Goal: Task Accomplishment & Management: Complete application form

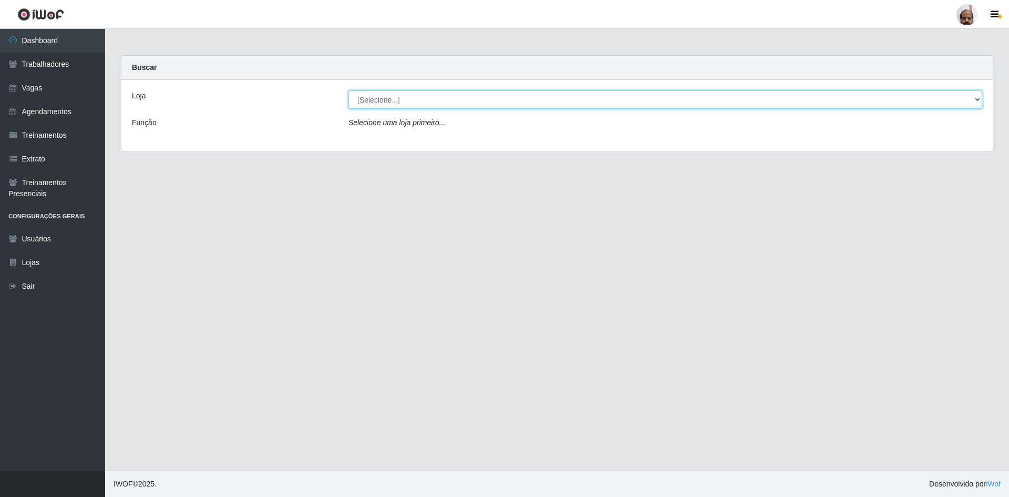
click at [406, 100] on select "[Selecione...] Mar Vermelho - Loja 05" at bounding box center [665, 99] width 634 height 18
select select "252"
click at [348, 90] on select "[Selecione...] Mar Vermelho - Loja 05" at bounding box center [665, 99] width 634 height 18
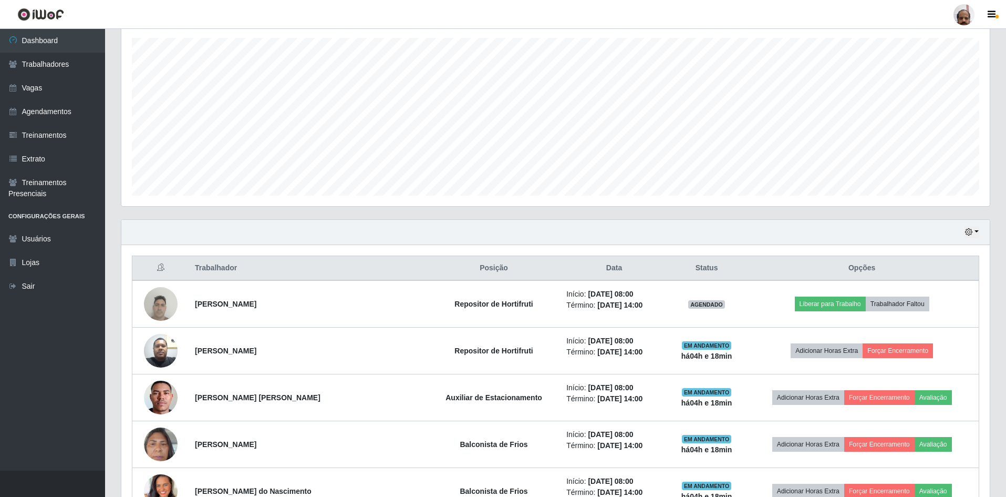
scroll to position [180, 0]
click at [975, 227] on button "button" at bounding box center [972, 232] width 15 height 12
click at [919, 295] on button "3 dias" at bounding box center [937, 295] width 83 height 22
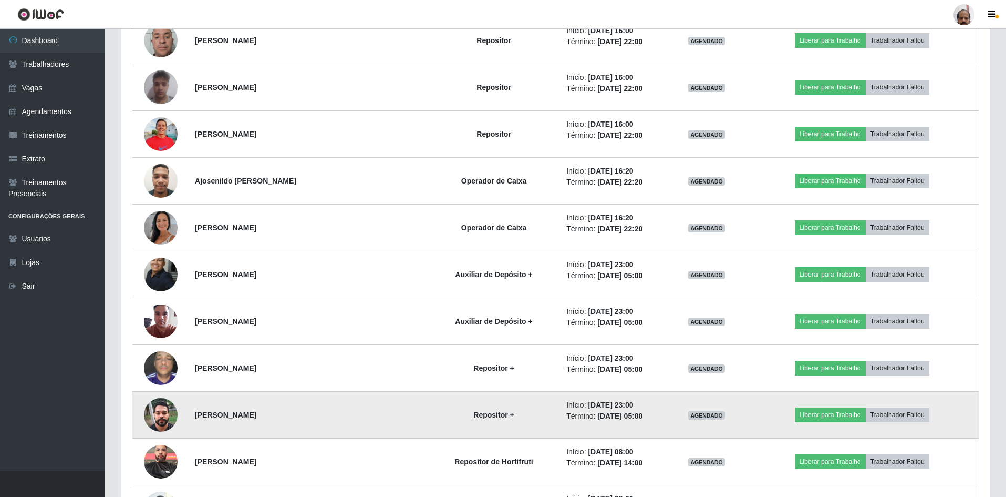
scroll to position [1598, 0]
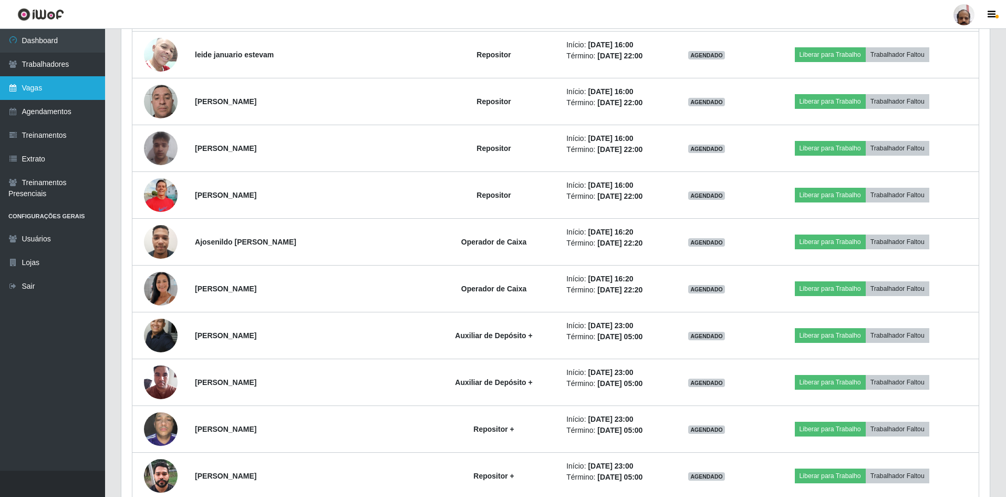
click at [43, 87] on link "Vagas" at bounding box center [52, 88] width 105 height 24
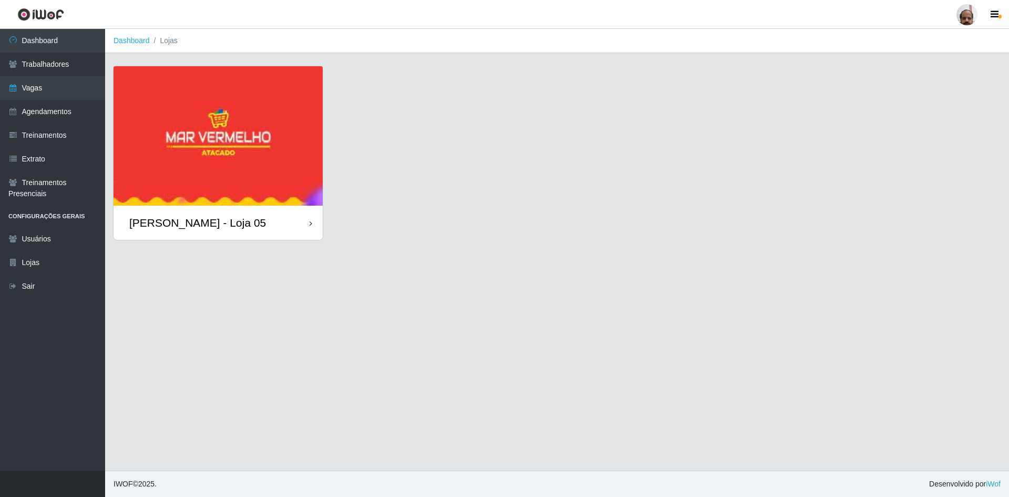
click at [183, 229] on div "[PERSON_NAME] - Loja 05" at bounding box center [197, 222] width 137 height 13
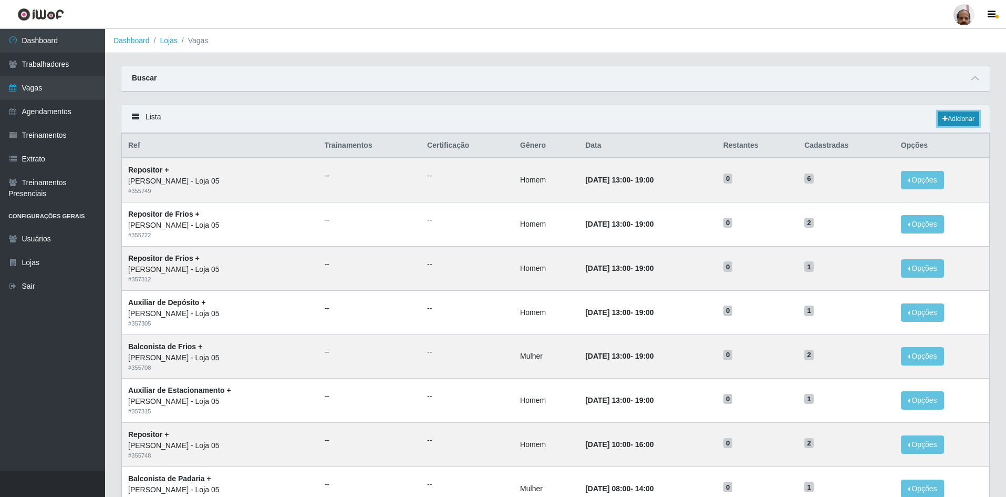
click at [958, 117] on link "Adicionar" at bounding box center [959, 118] width 42 height 15
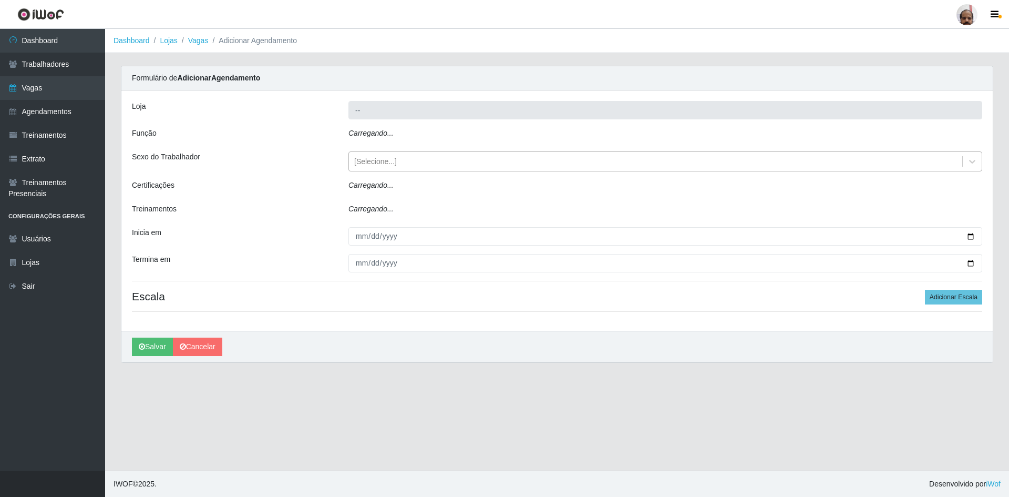
type input "[PERSON_NAME] - Loja 05"
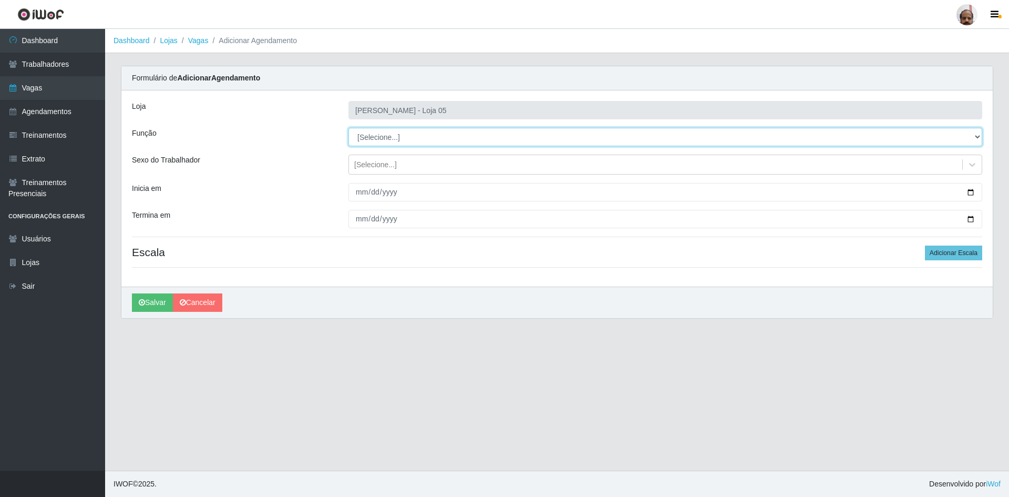
click at [973, 138] on select "[Selecione...] ASG ASG + ASG ++ Auxiliar de Depósito Auxiliar de Depósito + Aux…" at bounding box center [665, 137] width 634 height 18
select select "115"
click at [348, 128] on select "[Selecione...] ASG ASG + ASG ++ Auxiliar de Depósito Auxiliar de Depósito + Aux…" at bounding box center [665, 137] width 634 height 18
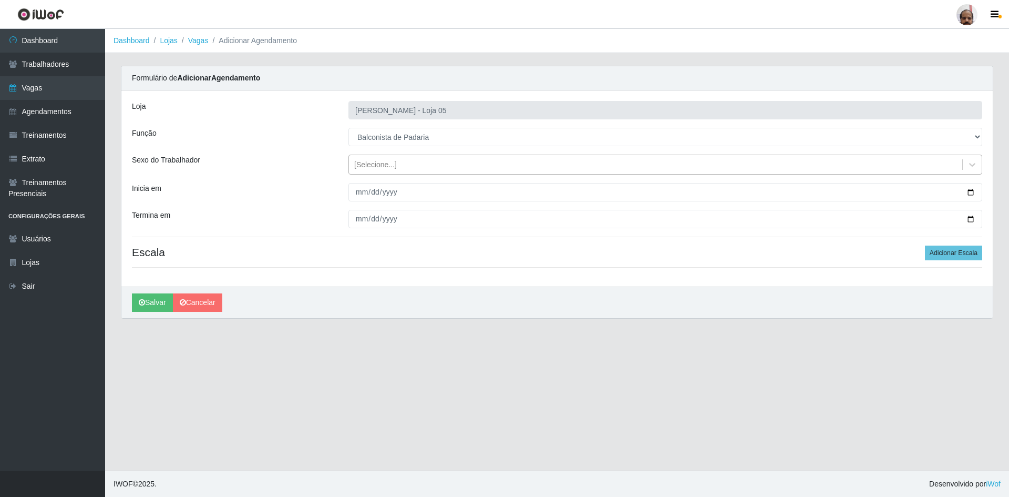
click at [446, 164] on div "[Selecione...]" at bounding box center [655, 164] width 613 height 17
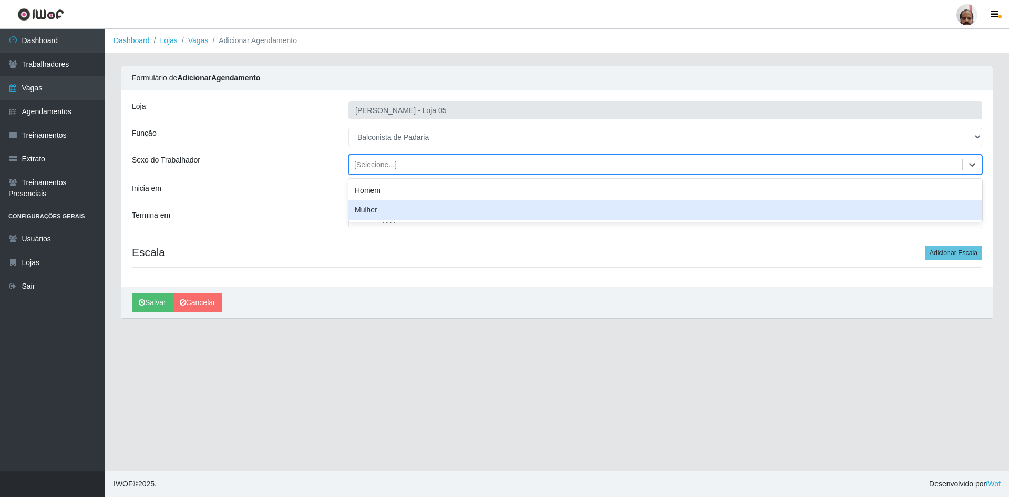
click at [448, 213] on div "Mulher" at bounding box center [665, 209] width 634 height 19
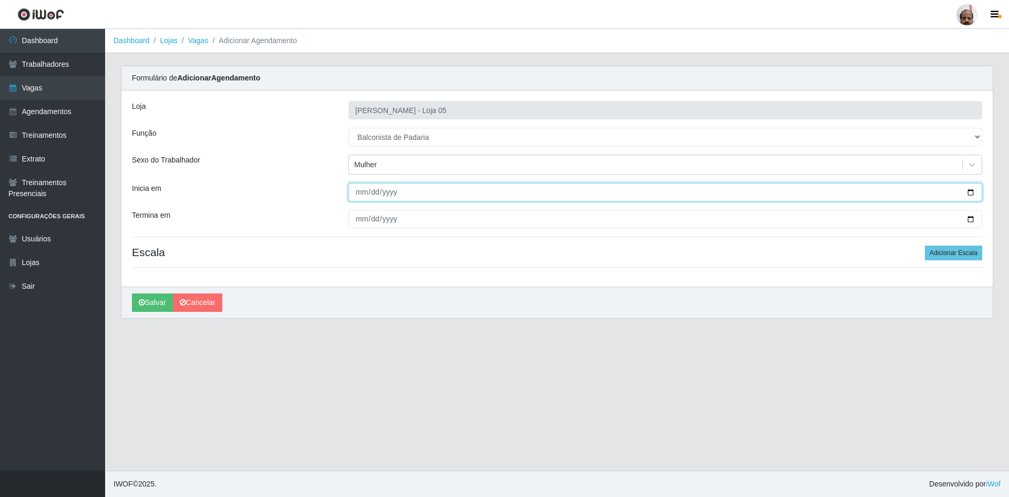
click at [361, 196] on input "Inicia em" at bounding box center [665, 192] width 634 height 18
type input "[DATE]"
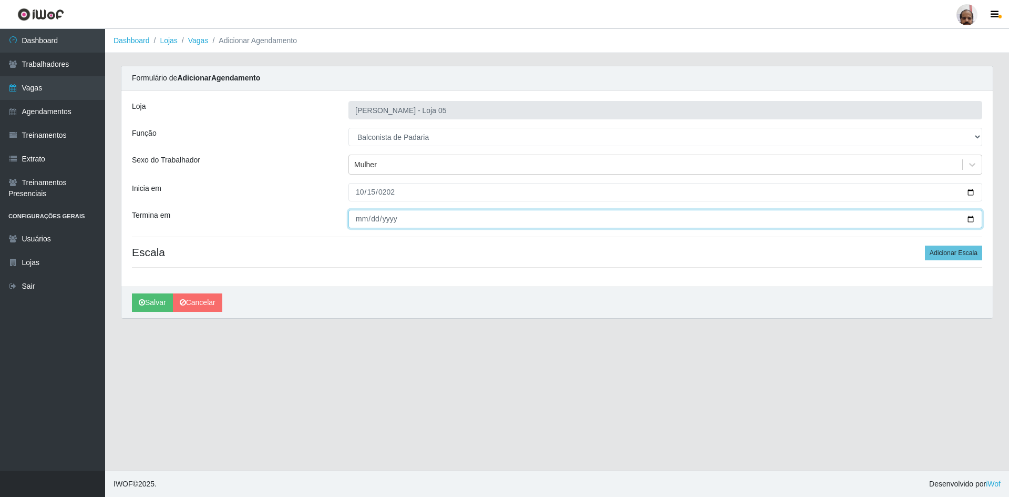
click at [379, 216] on input "Termina em" at bounding box center [665, 219] width 634 height 18
click at [353, 216] on input "Termina em" at bounding box center [665, 219] width 634 height 18
click at [355, 221] on input "Termina em" at bounding box center [665, 219] width 634 height 18
type input "[DATE]"
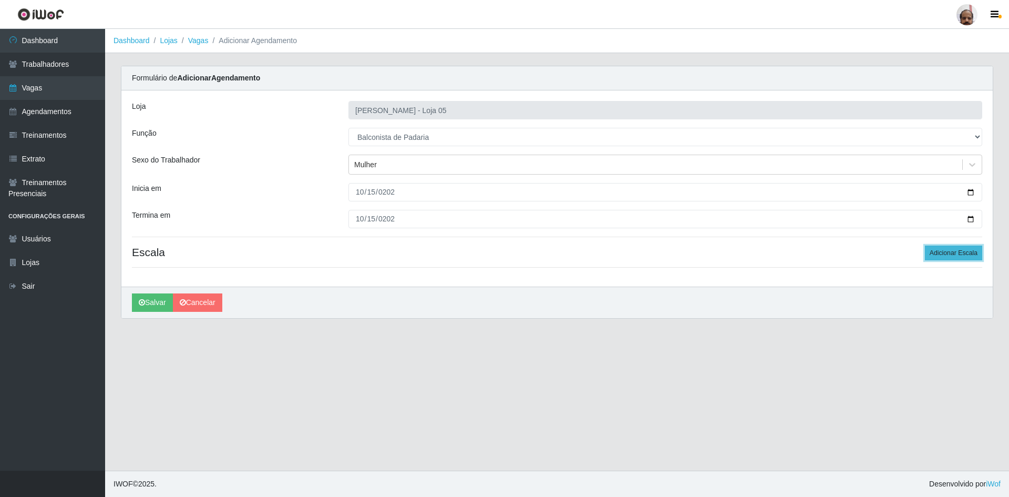
click at [939, 250] on button "Adicionar Escala" at bounding box center [953, 252] width 57 height 15
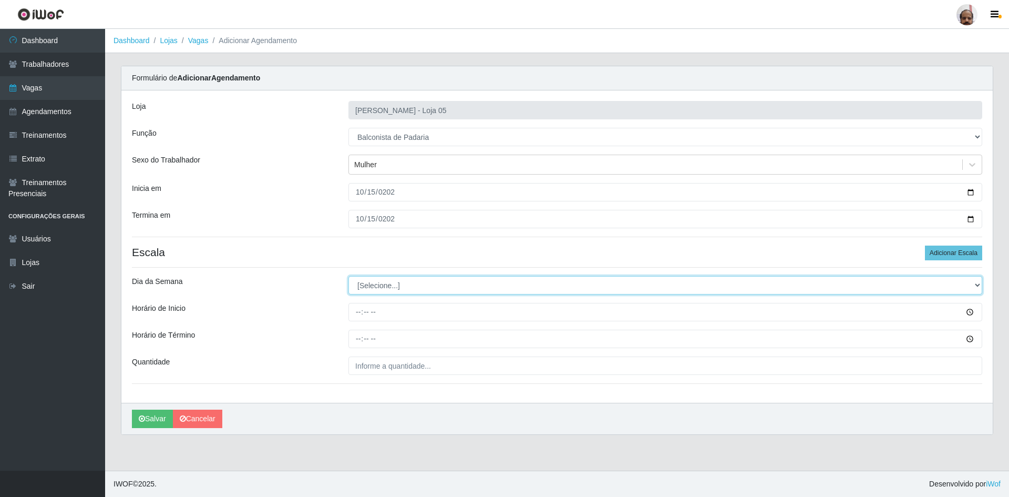
click at [610, 285] on select "[Selecione...] Segunda Terça Quarta Quinta Sexta Sábado Domingo" at bounding box center [665, 285] width 634 height 18
select select "3"
click at [348, 276] on select "[Selecione...] Segunda Terça Quarta Quinta Sexta Sábado Domingo" at bounding box center [665, 285] width 634 height 18
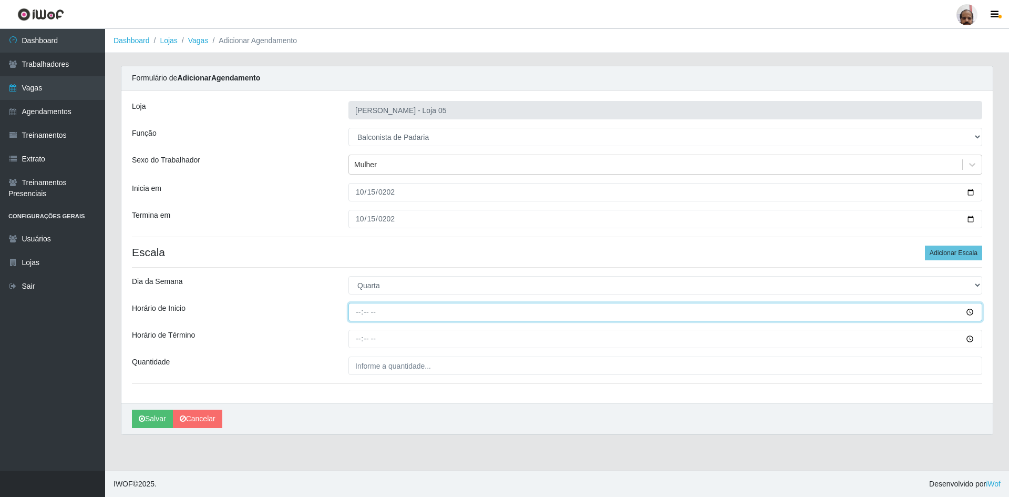
click at [359, 312] on input "Horário de Inicio" at bounding box center [665, 312] width 634 height 18
type input "08:00"
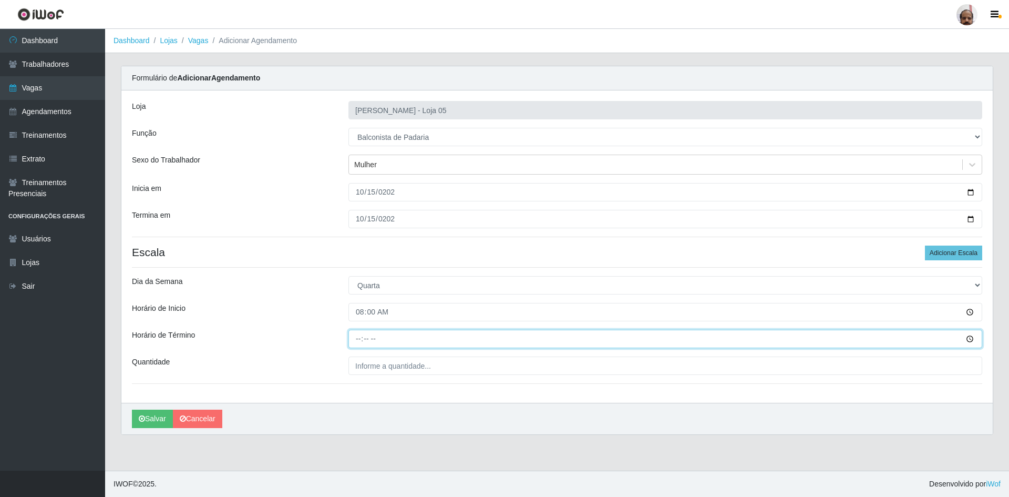
click at [356, 345] on input "Horário de Término" at bounding box center [665, 338] width 634 height 18
type input "14:00"
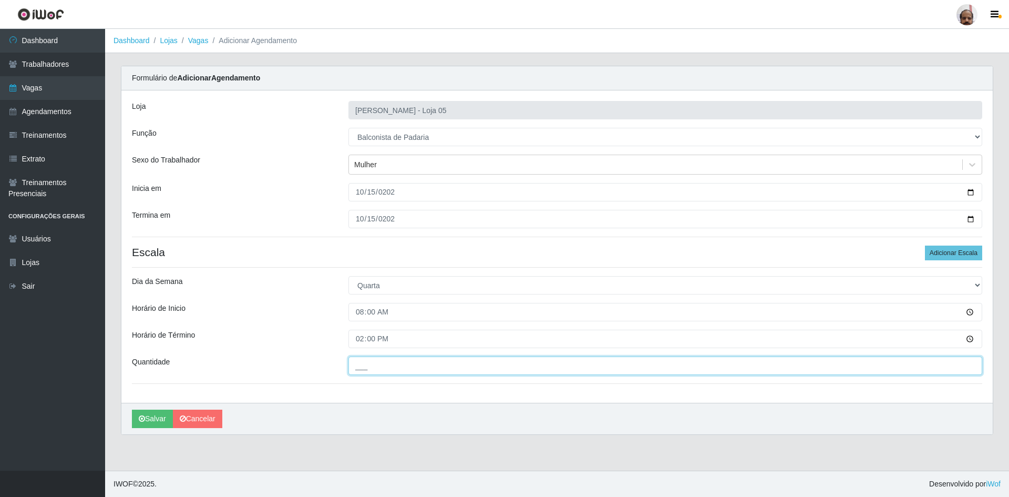
click at [389, 368] on input "___" at bounding box center [665, 365] width 634 height 18
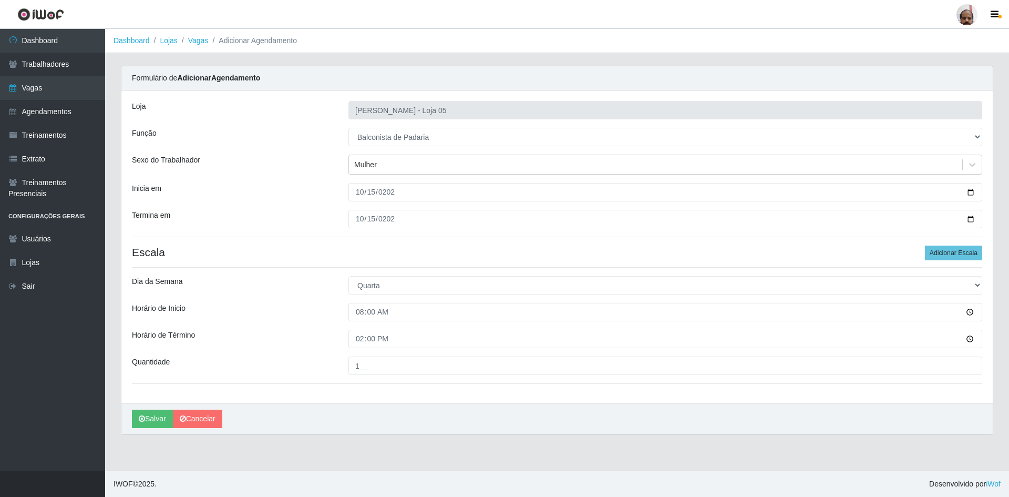
click at [408, 398] on div "Loja Mar Vermelho - Loja 05 Função [Selecione...] ASG ASG + ASG ++ Auxiliar de …" at bounding box center [556, 246] width 871 height 312
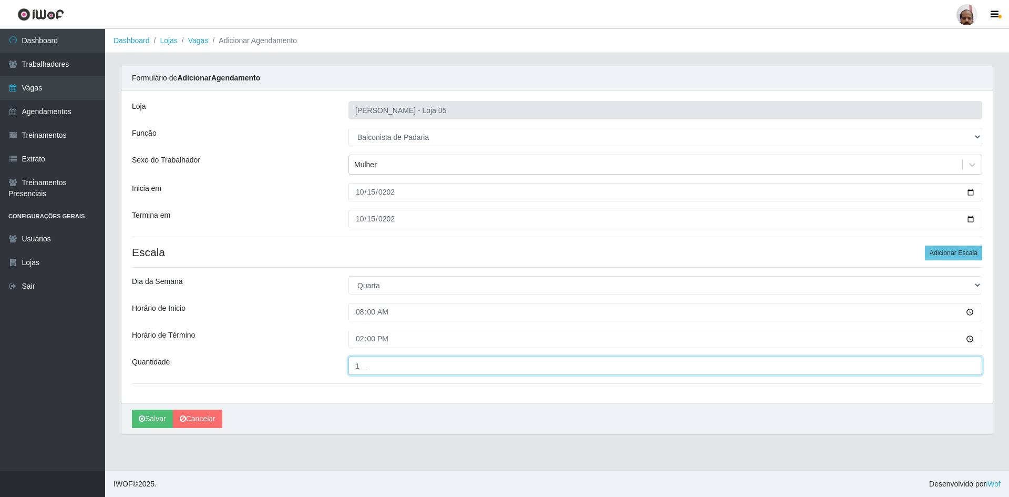
click at [364, 370] on input "1__" at bounding box center [665, 365] width 634 height 18
type input "01_"
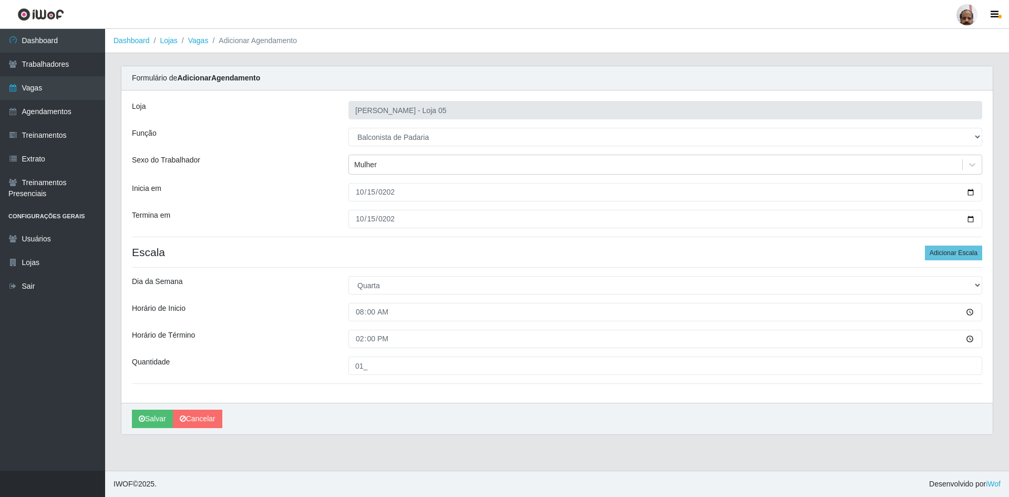
click at [370, 400] on div "Loja Mar Vermelho - Loja 05 Função [Selecione...] ASG ASG + ASG ++ Auxiliar de …" at bounding box center [556, 246] width 871 height 312
click at [157, 417] on button "Salvar" at bounding box center [152, 418] width 41 height 18
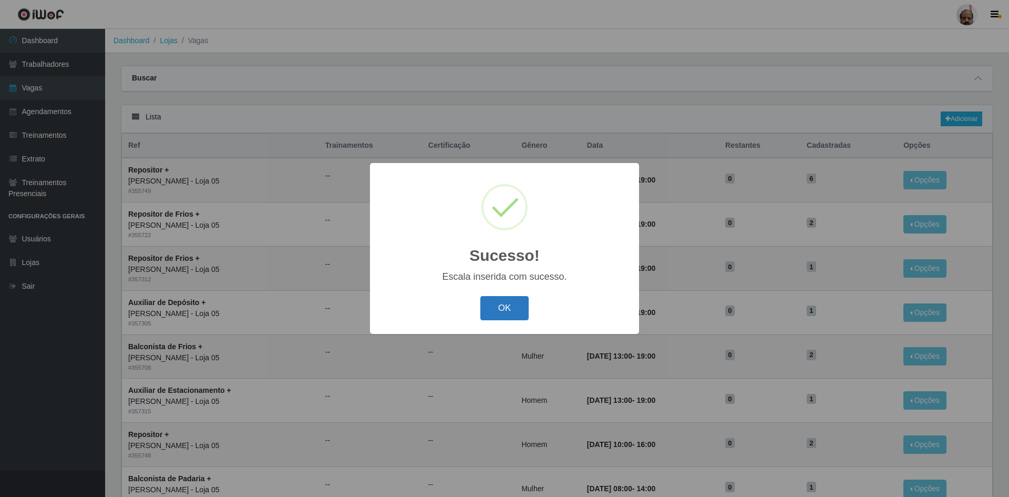
click at [510, 308] on button "OK" at bounding box center [504, 308] width 49 height 25
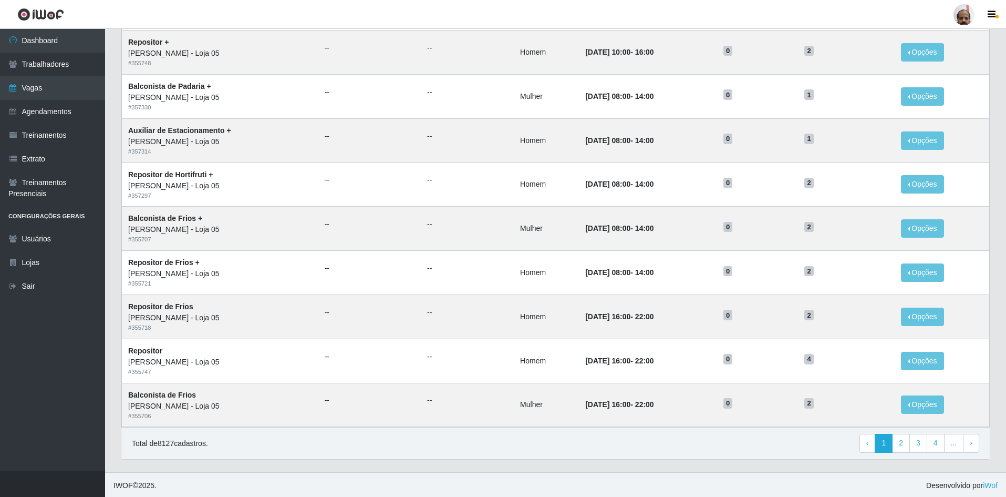
scroll to position [394, 0]
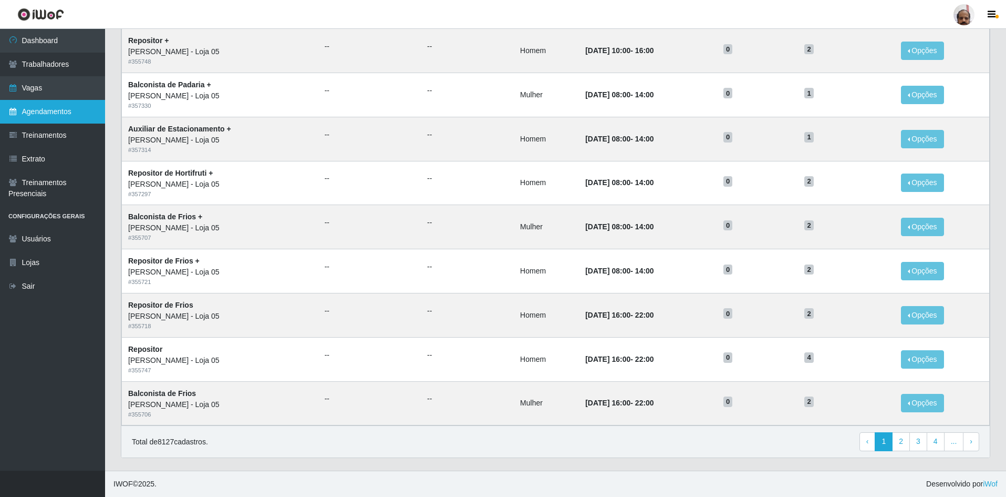
click at [68, 110] on link "Agendamentos" at bounding box center [52, 112] width 105 height 24
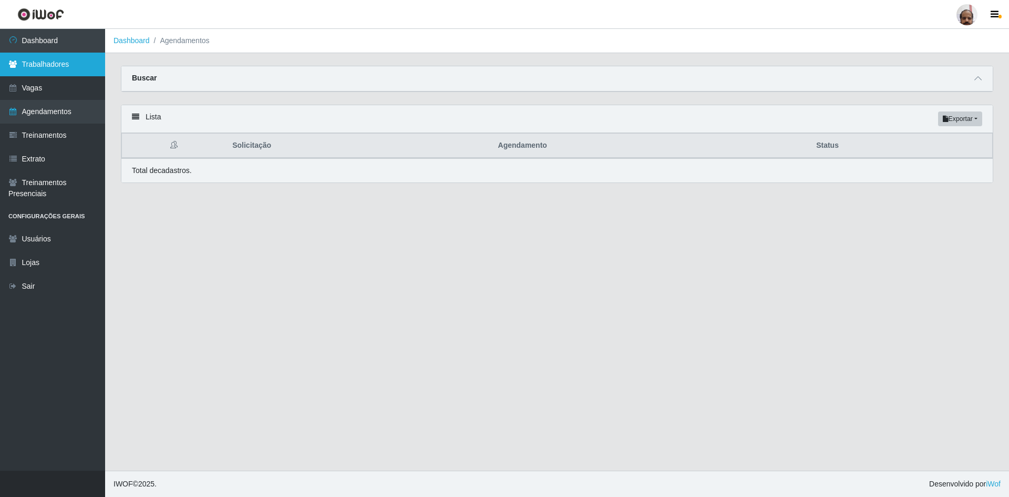
click at [65, 66] on link "Trabalhadores" at bounding box center [52, 65] width 105 height 24
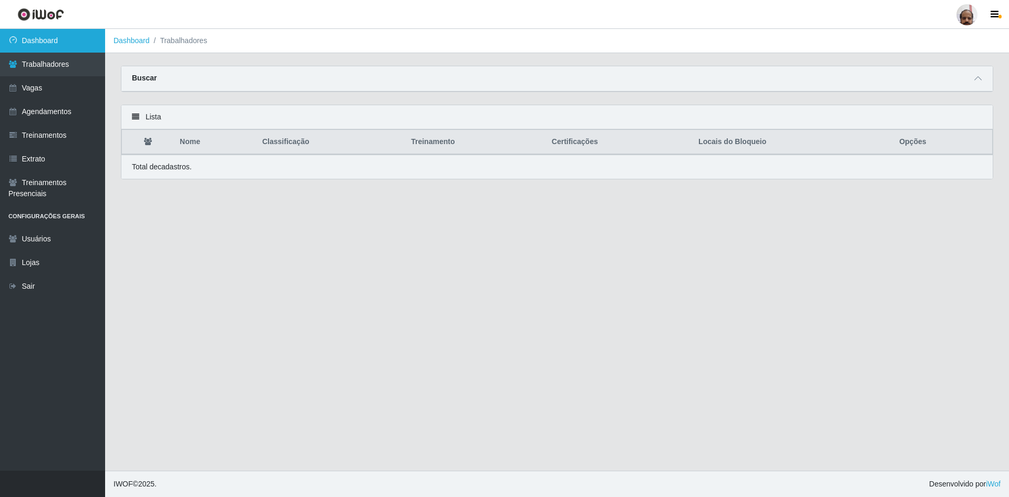
click at [67, 44] on link "Dashboard" at bounding box center [52, 41] width 105 height 24
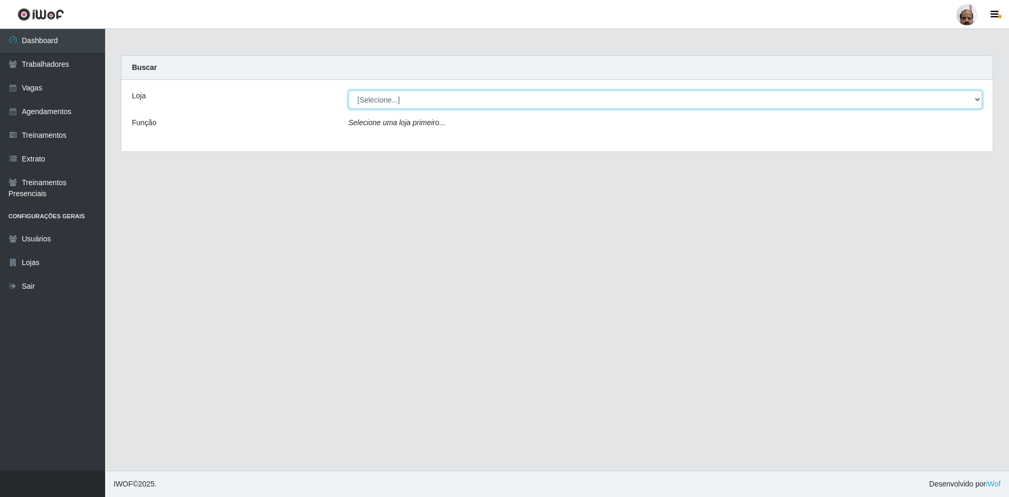
click at [441, 106] on select "[Selecione...] Mar Vermelho - Loja 05" at bounding box center [665, 99] width 634 height 18
select select "252"
click at [348, 90] on select "[Selecione...] Mar Vermelho - Loja 05" at bounding box center [665, 99] width 634 height 18
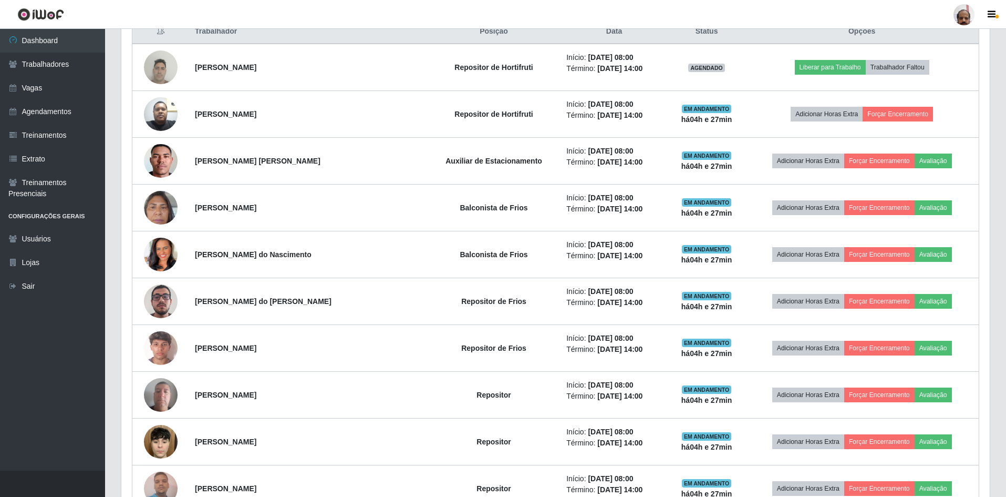
scroll to position [263, 0]
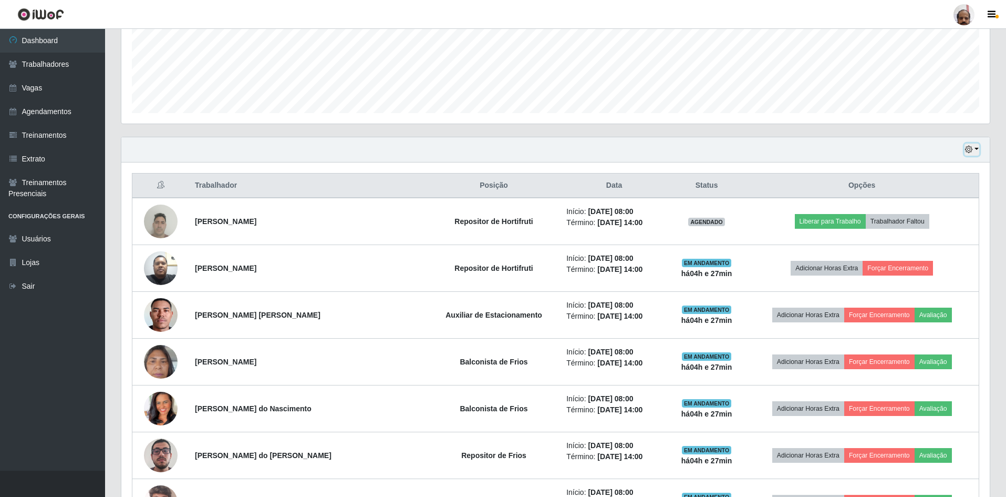
click at [973, 147] on icon "button" at bounding box center [968, 149] width 7 height 7
click at [949, 189] on button "1 dia" at bounding box center [937, 190] width 83 height 22
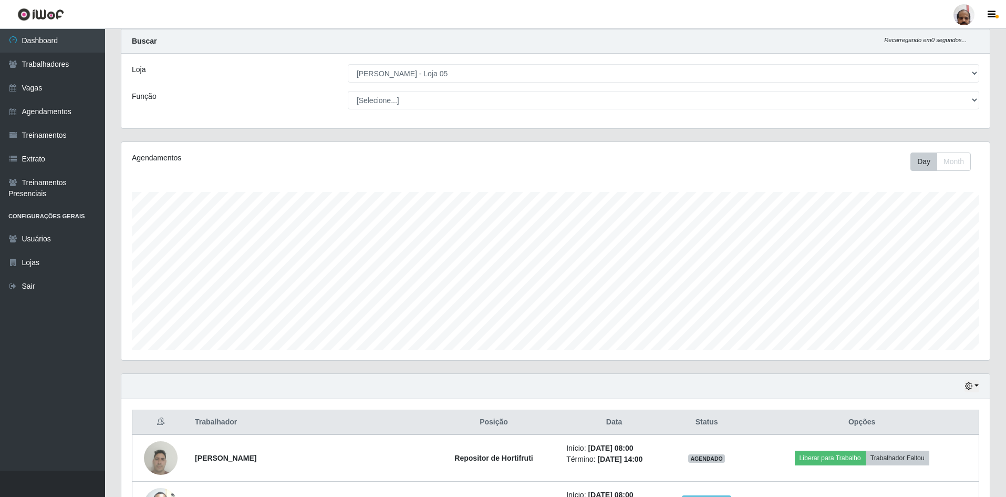
scroll to position [0, 0]
